Goal: Information Seeking & Learning: Find specific fact

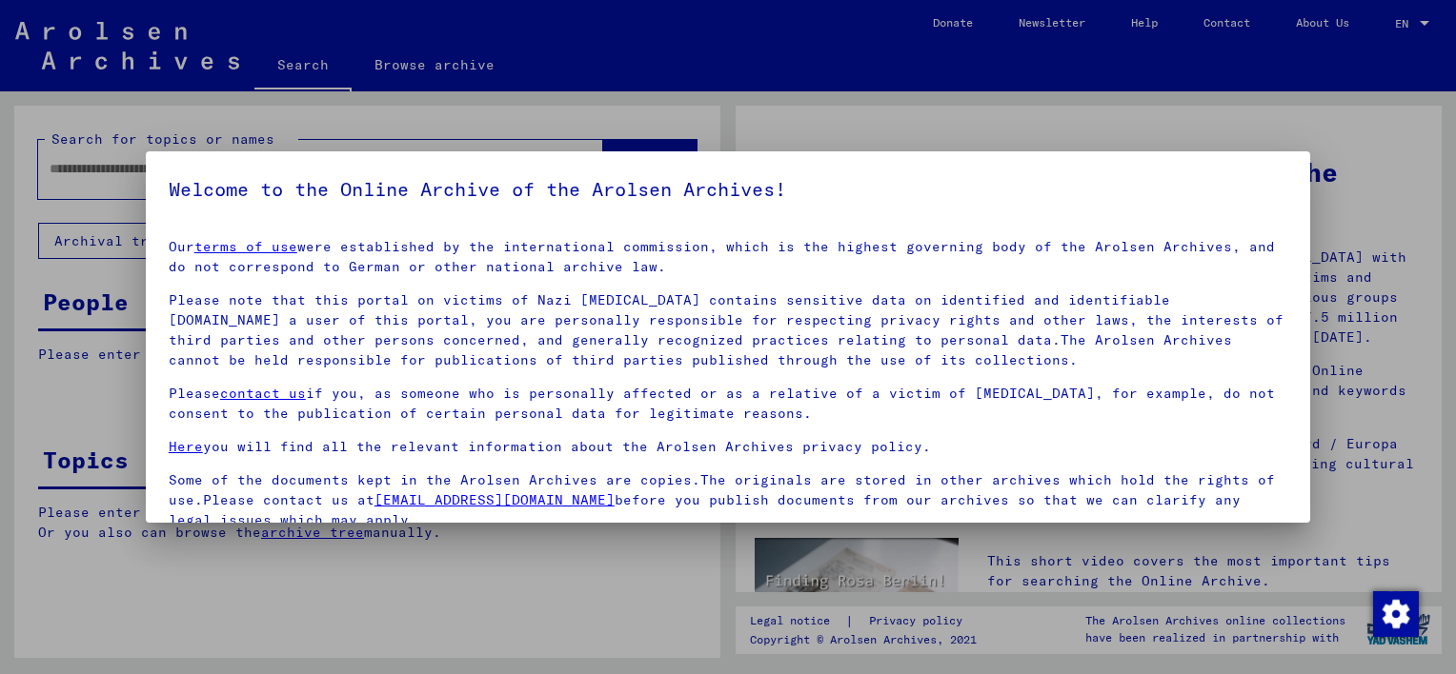
scroll to position [158, 0]
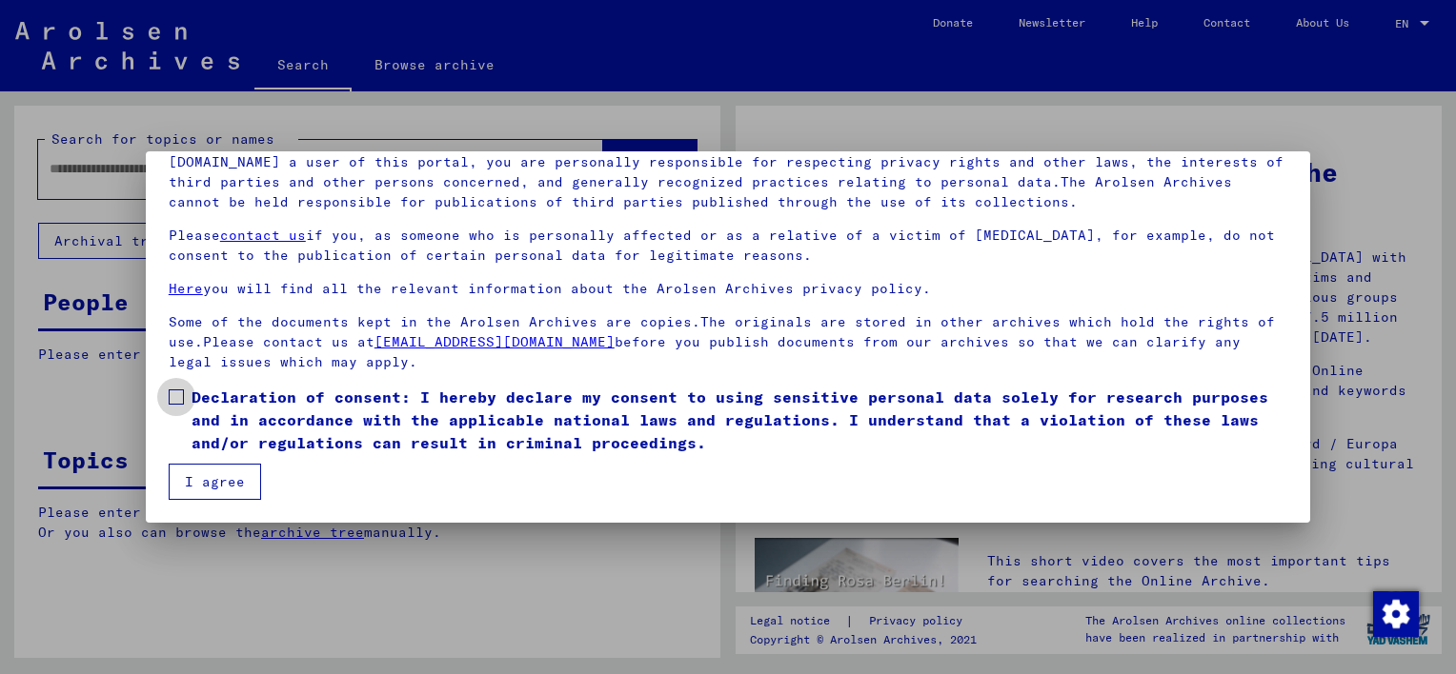
click at [172, 387] on label "Declaration of consent: I hereby declare my consent to using sensitive personal…" at bounding box center [728, 420] width 1118 height 69
click at [204, 490] on button "I agree" at bounding box center [215, 482] width 92 height 36
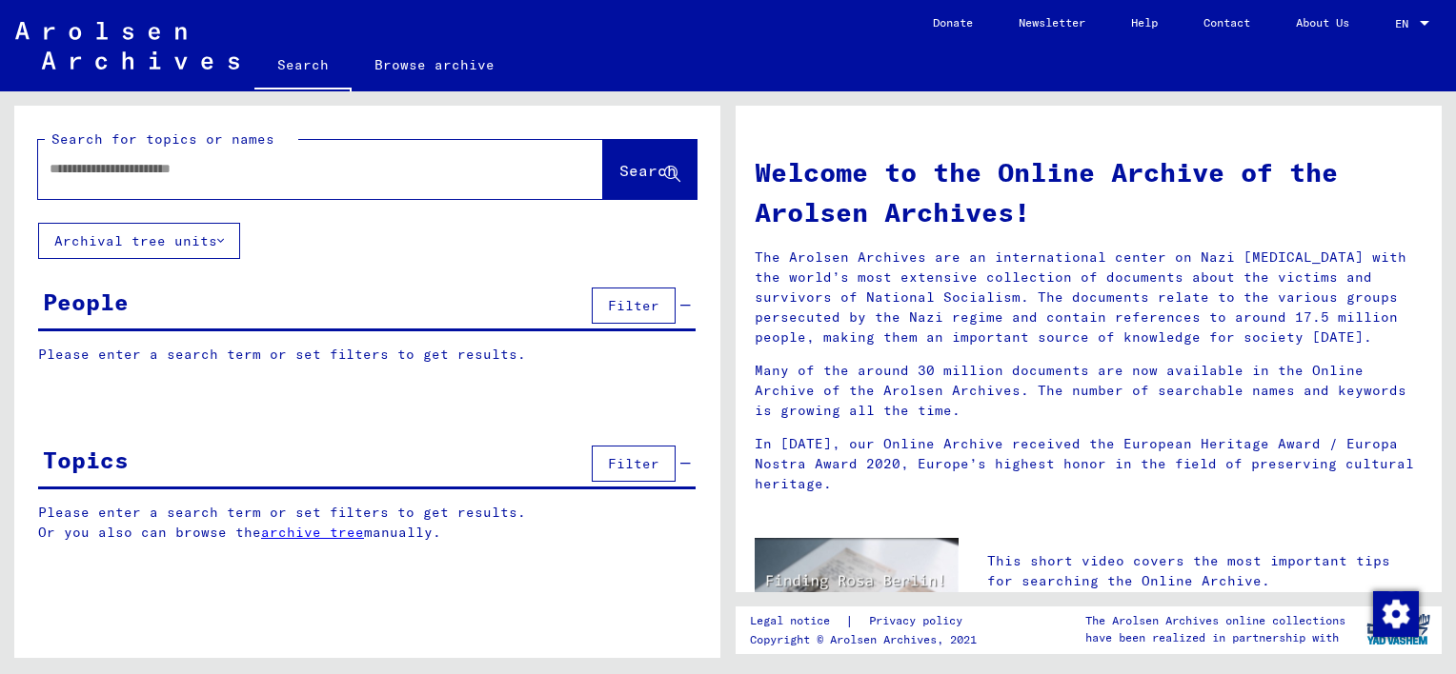
click at [74, 159] on input "text" at bounding box center [298, 169] width 496 height 20
type input "*"
click at [72, 161] on input "********" at bounding box center [298, 169] width 496 height 20
click at [220, 173] on input "**********" at bounding box center [298, 169] width 496 height 20
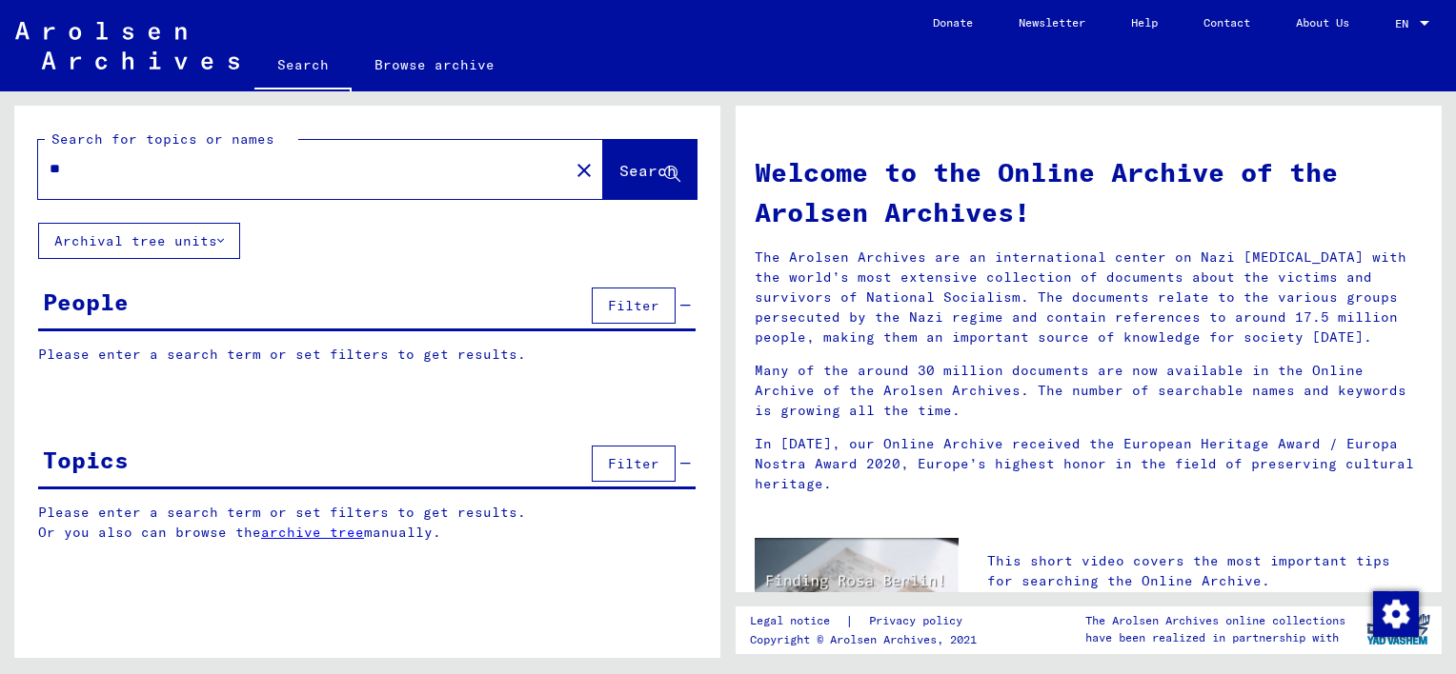
type input "*"
type input "**********"
click at [628, 176] on span "Search" at bounding box center [647, 170] width 57 height 19
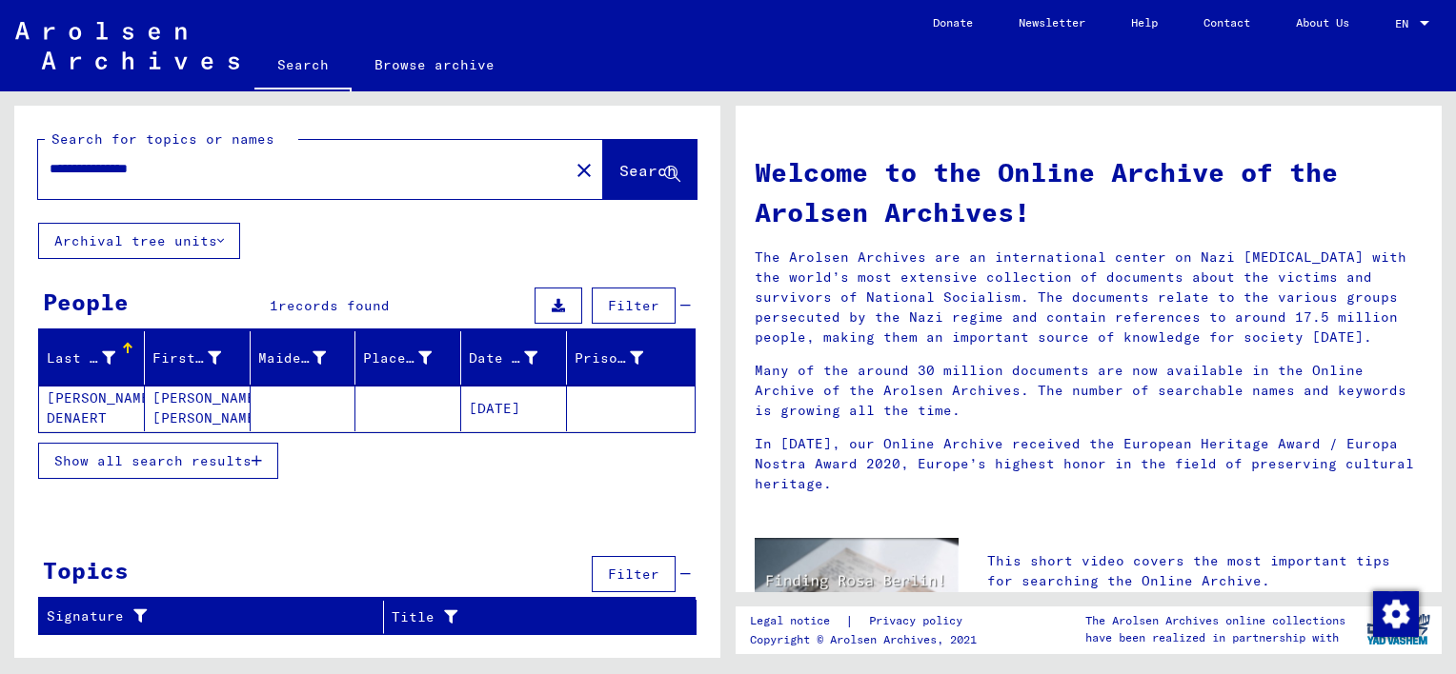
click at [131, 458] on span "Show all search results" at bounding box center [152, 460] width 197 height 17
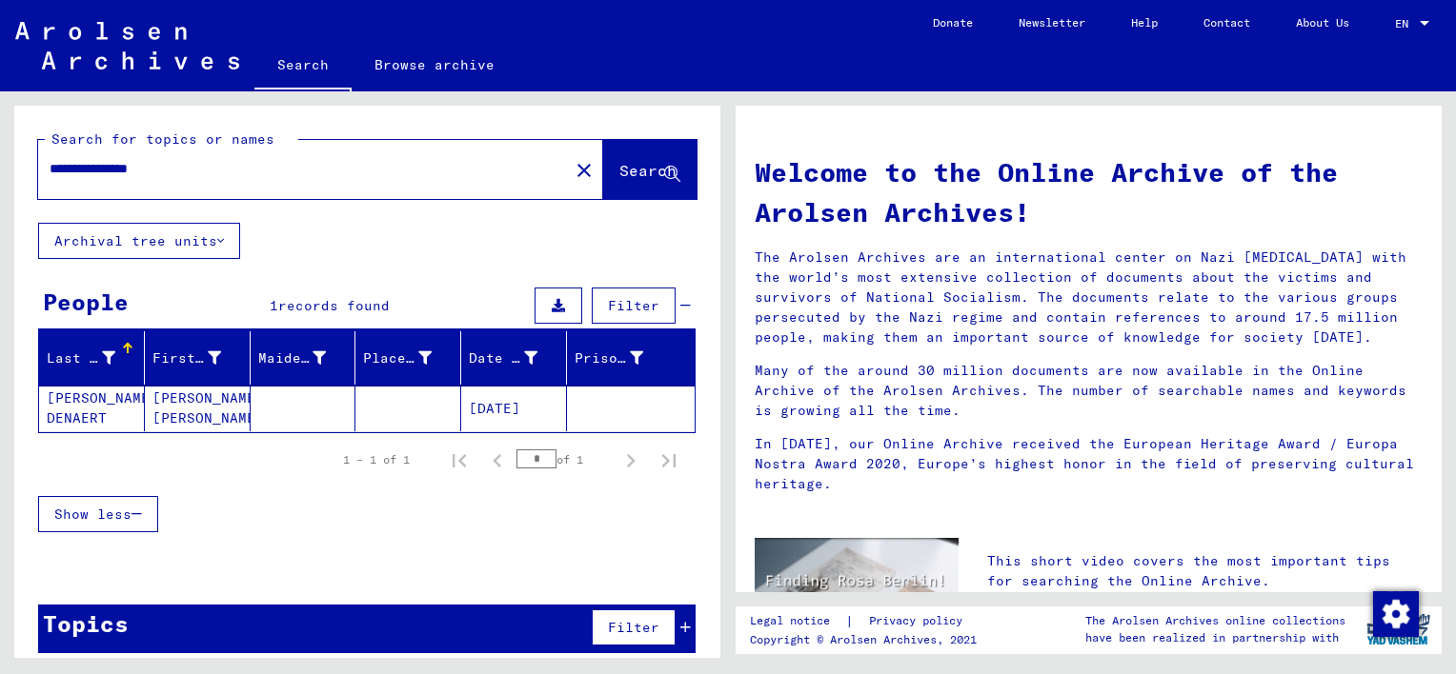
click at [71, 412] on mat-cell "[PERSON_NAME] DENAERT" at bounding box center [92, 409] width 106 height 46
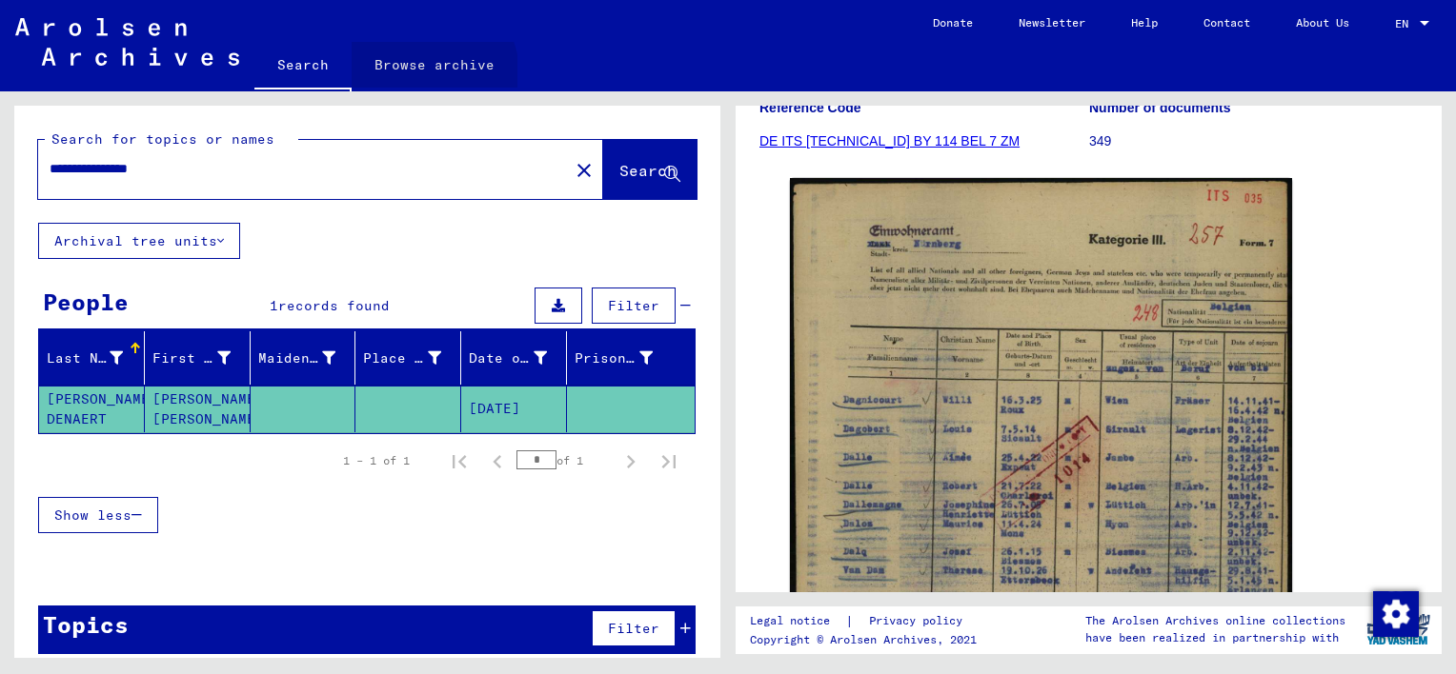
click at [431, 72] on link "Browse archive" at bounding box center [434, 65] width 166 height 46
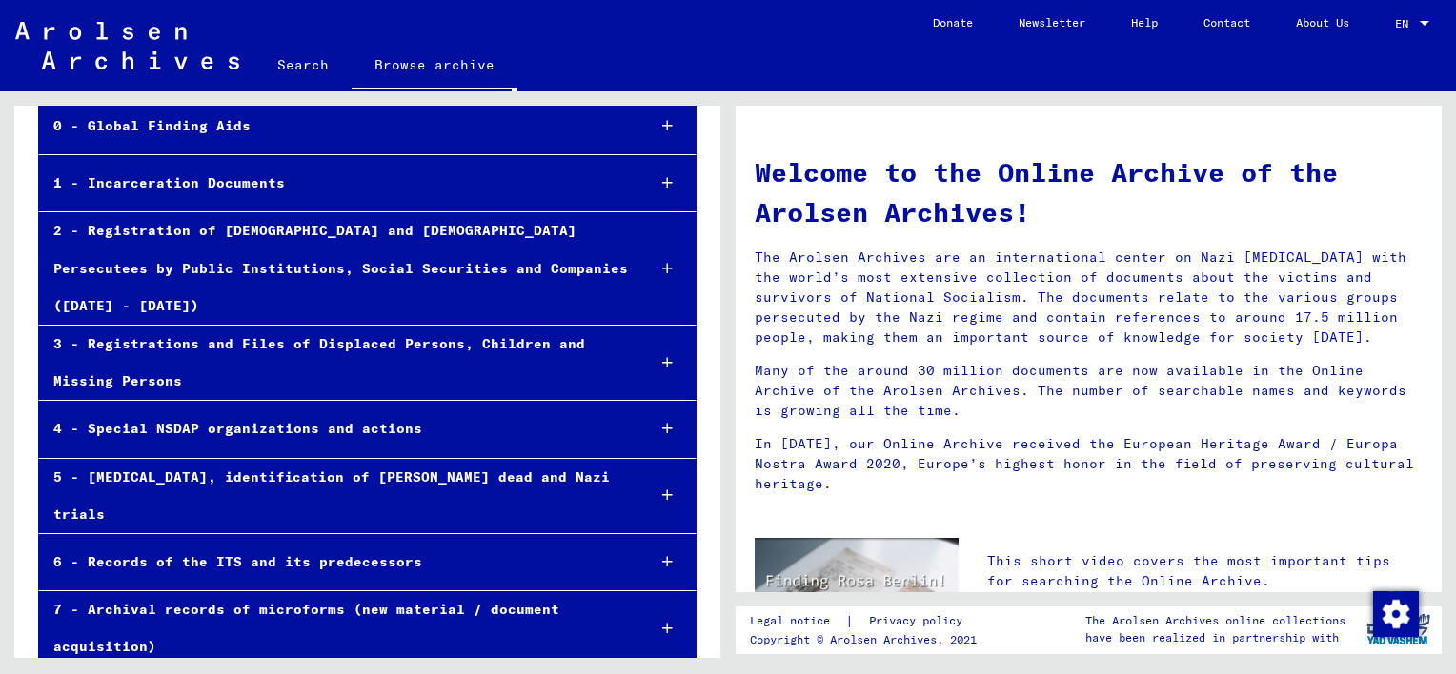
scroll to position [169, 0]
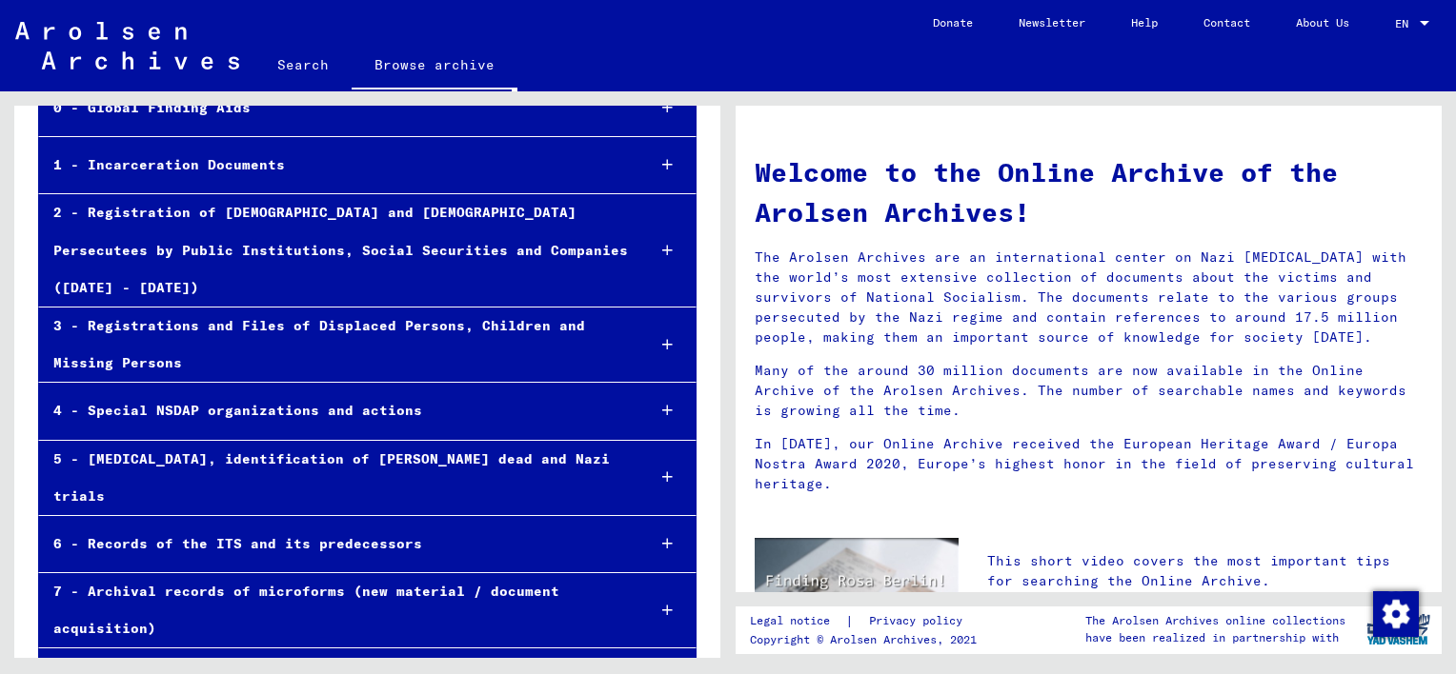
click at [326, 573] on div "7 - Archival records of microforms (new material / document acquisition)" at bounding box center [334, 610] width 591 height 74
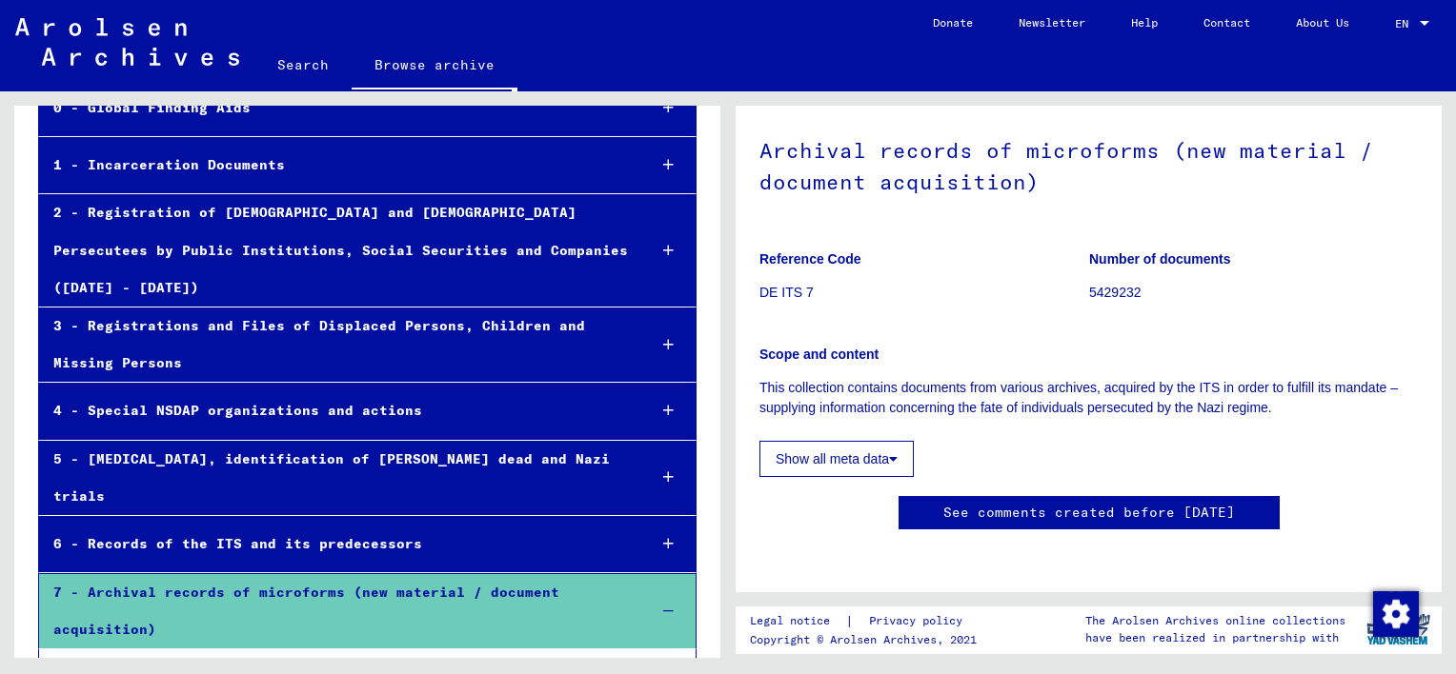
scroll to position [232, 0]
click at [852, 441] on button "Show all meta data" at bounding box center [836, 459] width 154 height 36
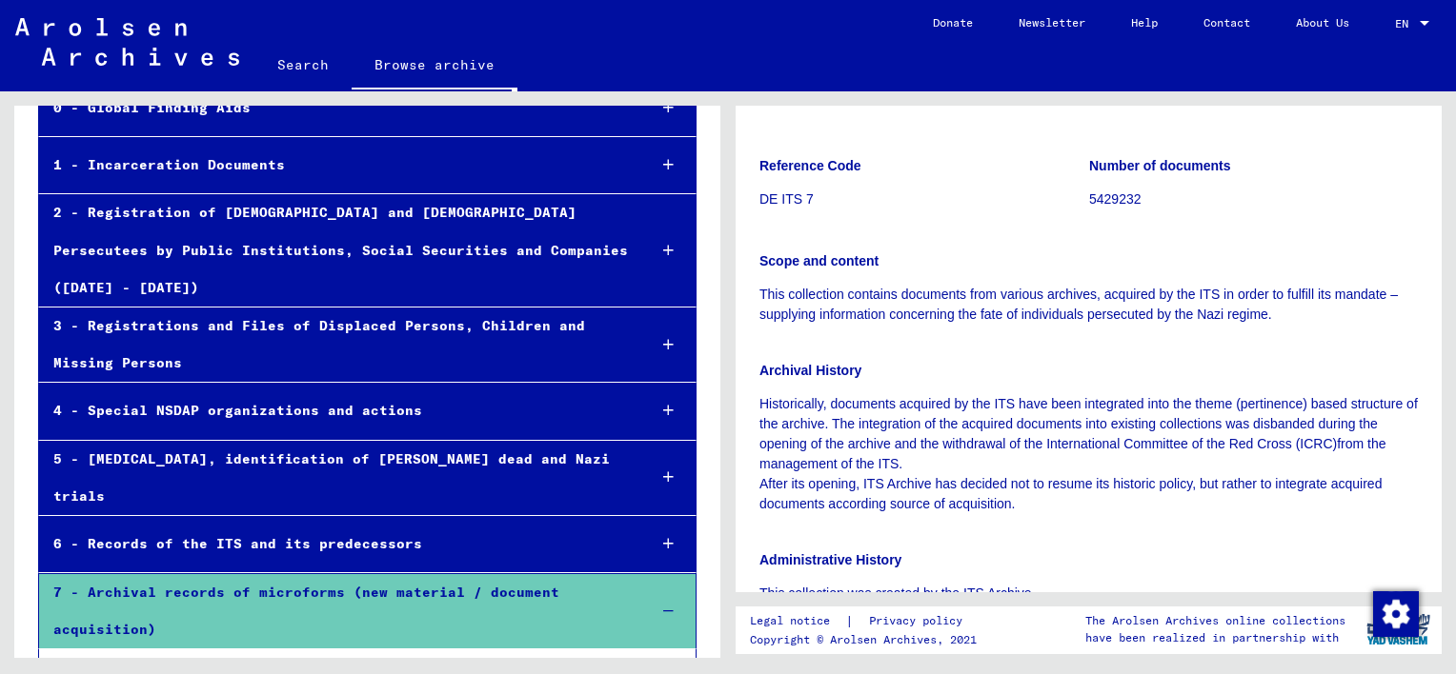
scroll to position [62, 0]
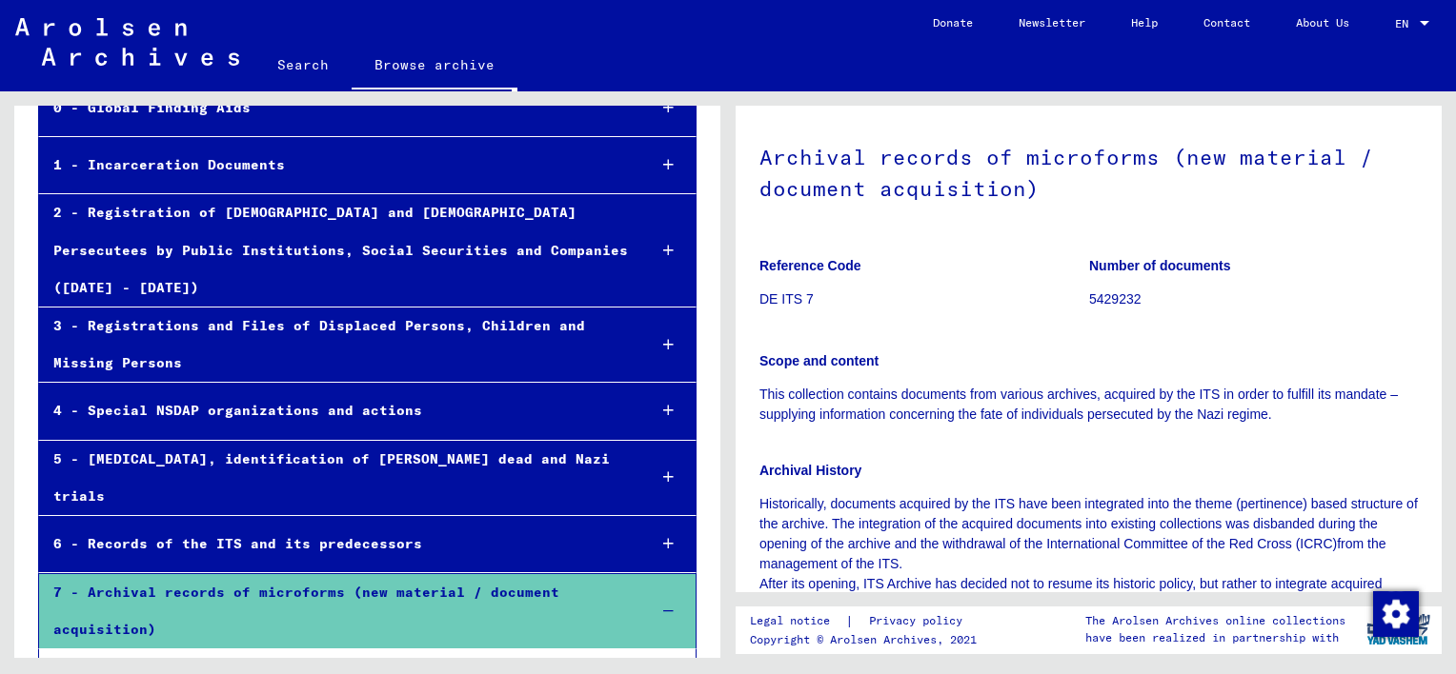
click at [274, 392] on div "4 - Special NSDAP organizations and actions" at bounding box center [335, 410] width 592 height 37
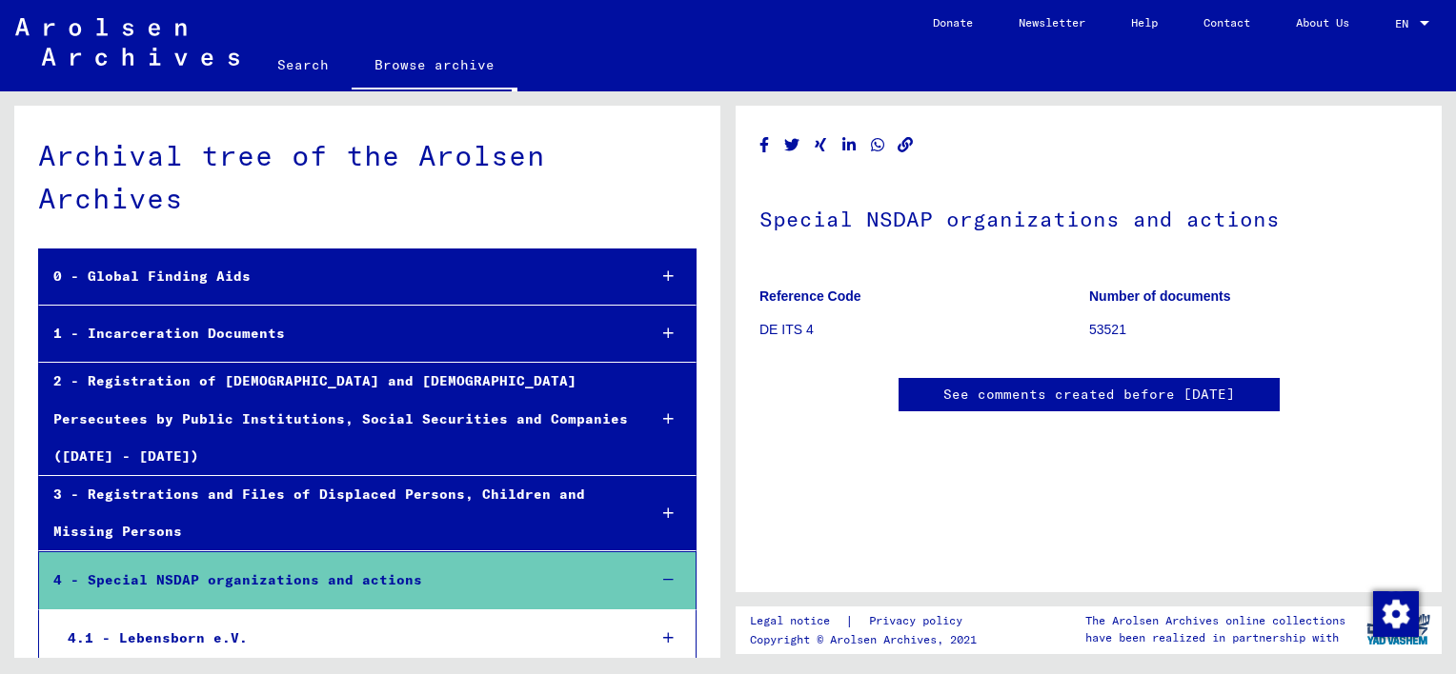
click at [143, 278] on div "0 - Global Finding Aids" at bounding box center [335, 276] width 592 height 37
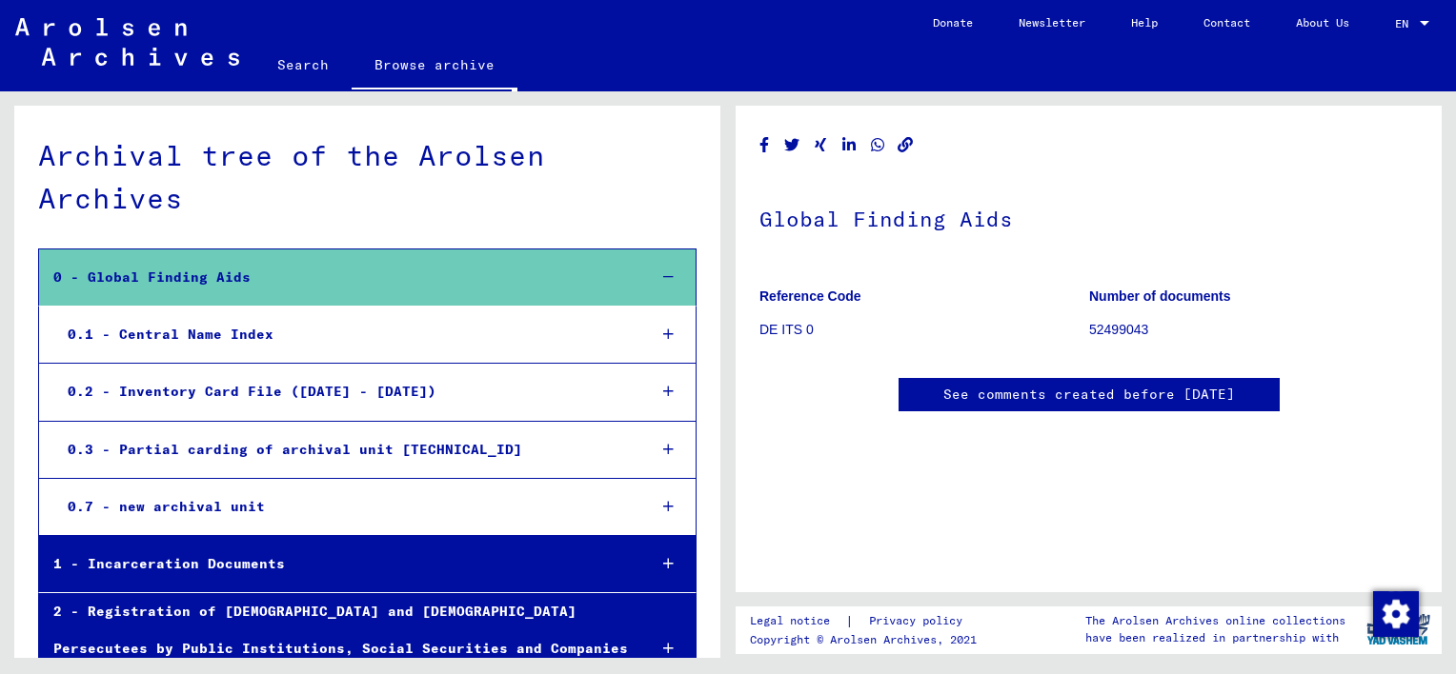
scroll to position [520, 0]
click at [198, 506] on div "0.7 - new archival unit" at bounding box center [341, 507] width 577 height 37
